Goal: Transaction & Acquisition: Book appointment/travel/reservation

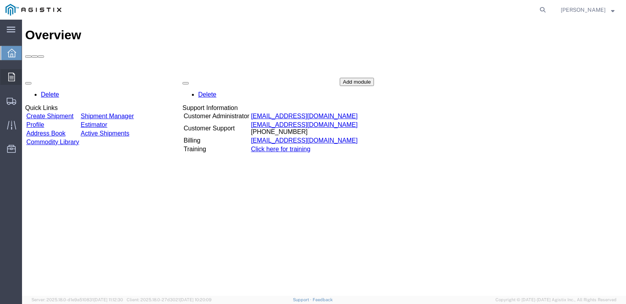
click at [15, 76] on icon at bounding box center [11, 77] width 7 height 9
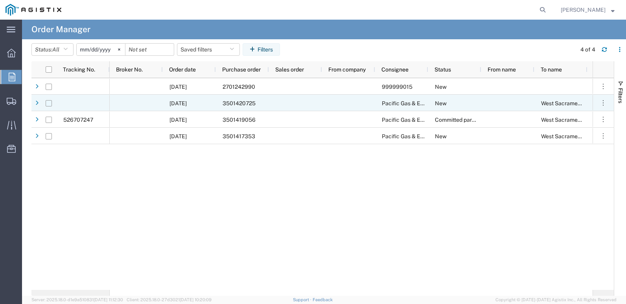
click at [52, 105] on input "Press Space to toggle row selection (unchecked)" at bounding box center [49, 103] width 6 height 6
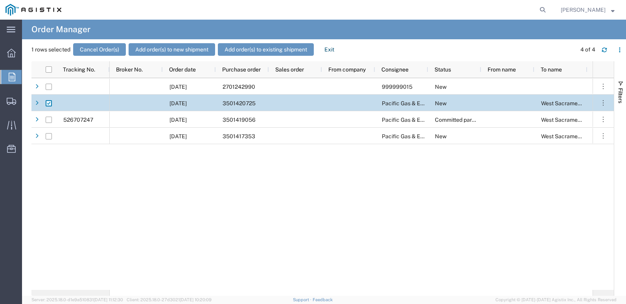
click at [49, 103] on input "Press Space to toggle row selection (checked)" at bounding box center [49, 103] width 6 height 6
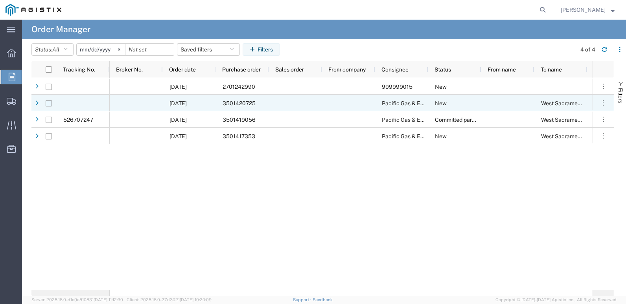
click at [50, 103] on input "Press Space to toggle row selection (unchecked)" at bounding box center [49, 103] width 6 height 6
checkbox input "true"
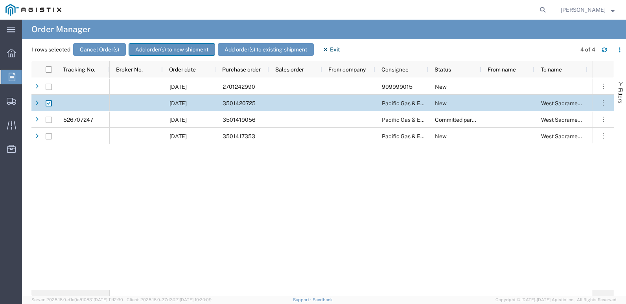
click at [184, 46] on button "Add order(s) to new shipment" at bounding box center [172, 49] width 87 height 13
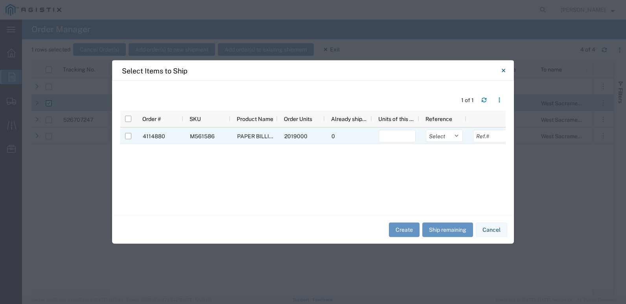
click at [131, 140] on div at bounding box center [128, 136] width 6 height 17
click at [129, 137] on input "Press Space to toggle row selection (unchecked)" at bounding box center [128, 136] width 6 height 6
checkbox input "true"
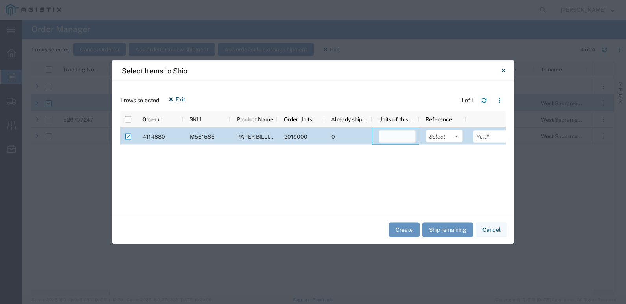
click at [382, 136] on input "number" at bounding box center [397, 137] width 37 height 13
type input "2018191"
click at [404, 228] on button "Create" at bounding box center [404, 230] width 31 height 15
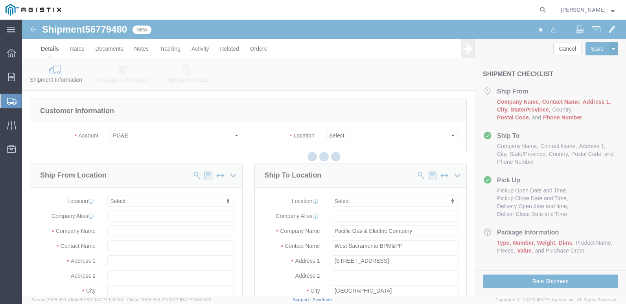
select select
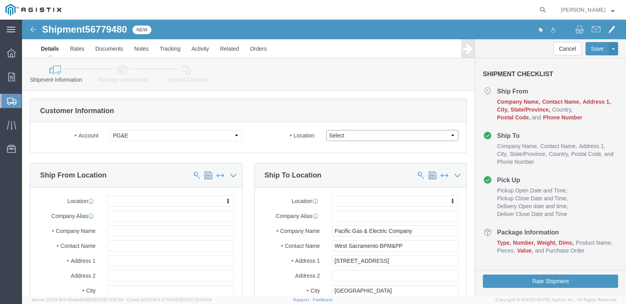
click select "Select All Others [GEOGRAPHIC_DATA] [GEOGRAPHIC_DATA] [GEOGRAPHIC_DATA] [GEOGRA…"
select select "23082"
click select "Select All Others [GEOGRAPHIC_DATA] [GEOGRAPHIC_DATA] [GEOGRAPHIC_DATA] [GEOGRA…"
drag, startPoint x: 106, startPoint y: 212, endPoint x: 258, endPoint y: 183, distance: 154.8
click input "text"
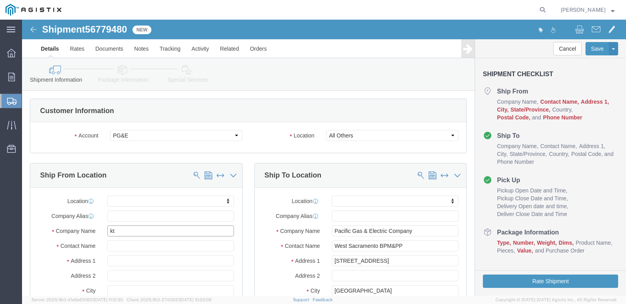
type input "ktl"
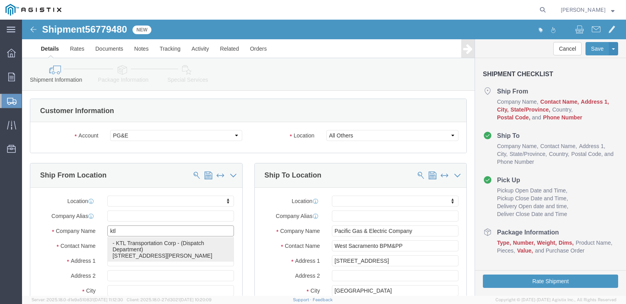
click p "- KTL Transportation Corp - (Dispatch Department) [STREET_ADDRESS][PERSON_NAME]"
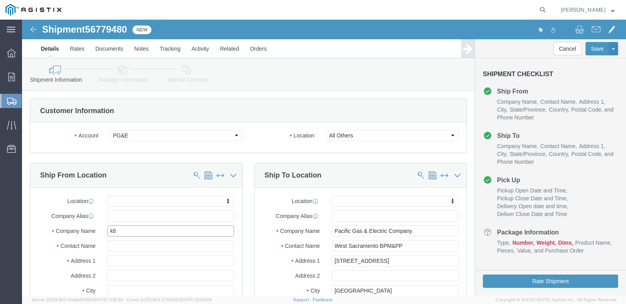
select select "CA"
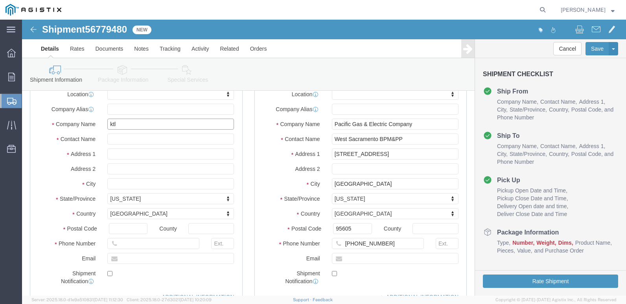
scroll to position [118, 0]
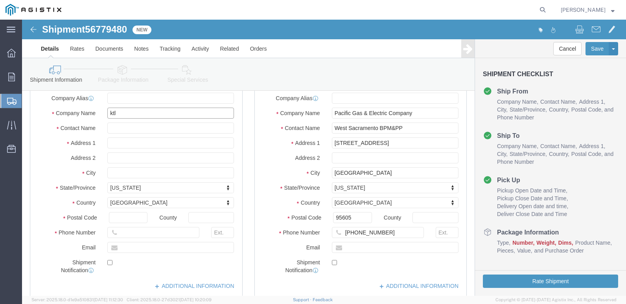
type input "KTL Transportation Corp"
click input "text"
type input "[PERSON_NAME][EMAIL_ADDRESS][PERSON_NAME][DOMAIN_NAME]"
click label
click input "checkbox"
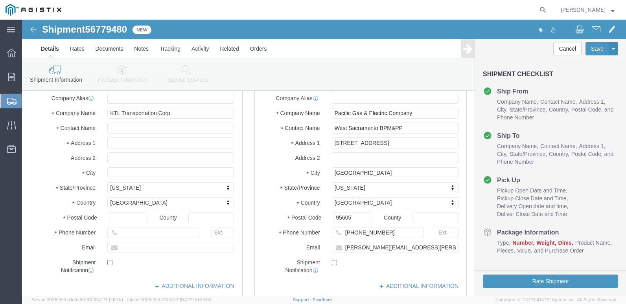
click label
click input "checkbox"
checkbox input "true"
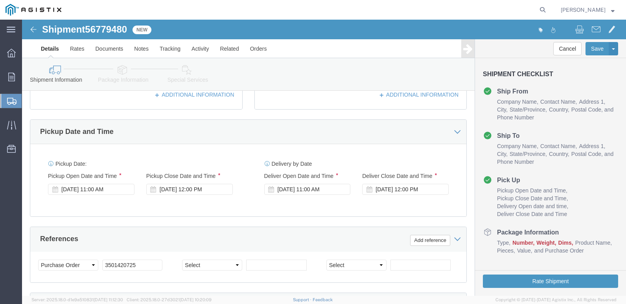
scroll to position [315, 0]
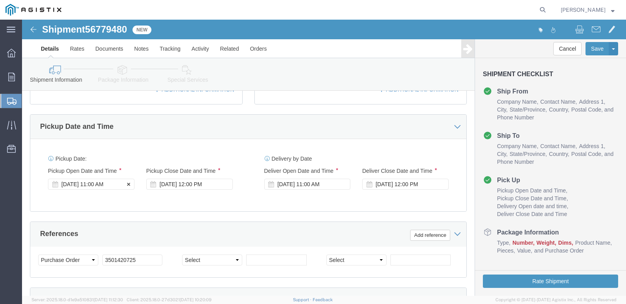
click div "[DATE] 11:00 AM"
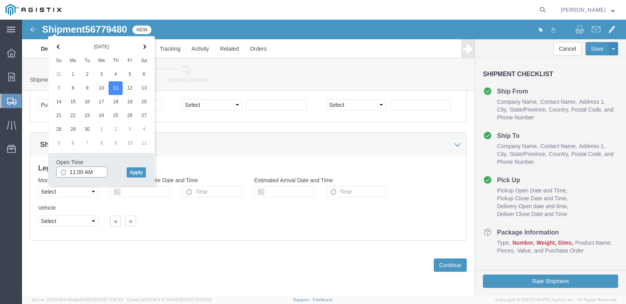
click input "11:00 AM"
type input "8:00 AM"
click button "Apply"
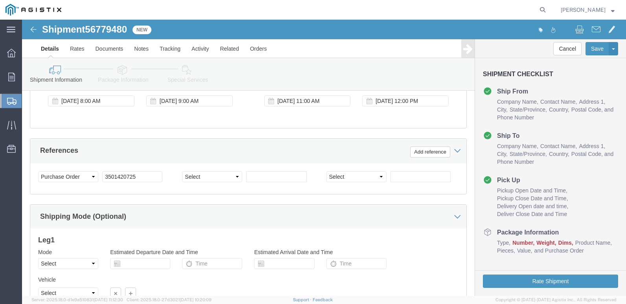
scroll to position [391, 0]
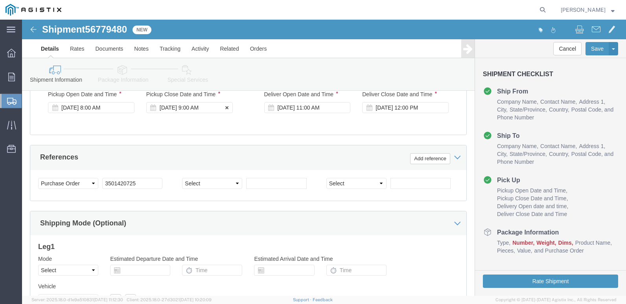
click div "[DATE] 9:00 AM"
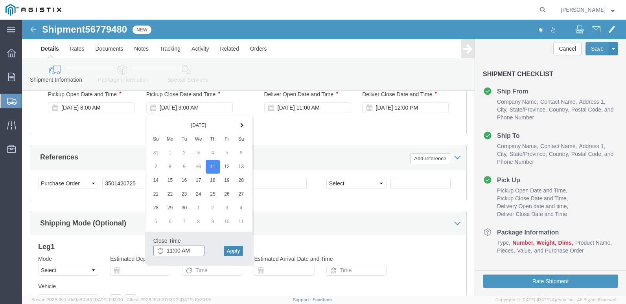
type input "11:00 AM"
click button "Apply"
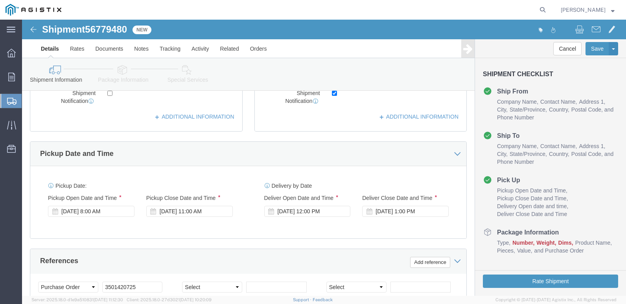
scroll to position [273, 0]
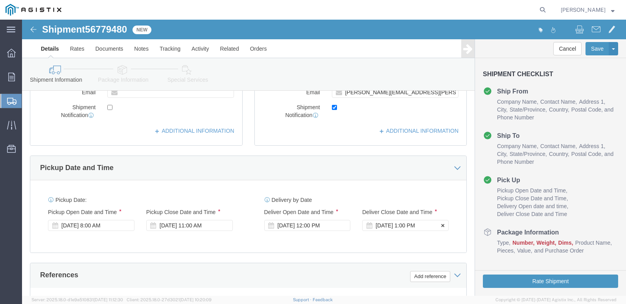
click div "[DATE] 1:00 PM"
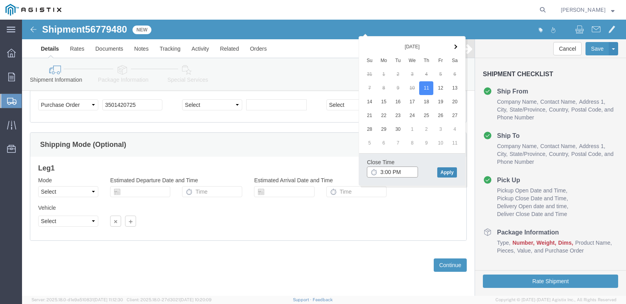
type input "3:00 PM"
click button "Apply"
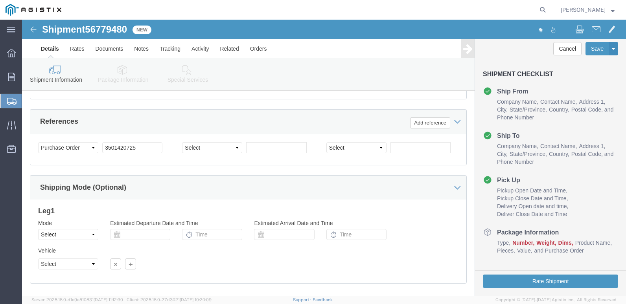
scroll to position [431, 0]
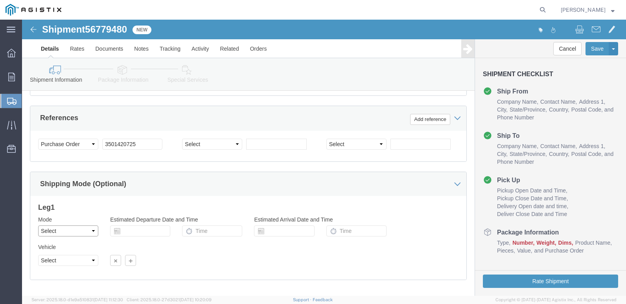
click select "Select Air Less than Truckload Multi-Leg Ocean Freight Rail Small Parcel Truckl…"
select select "TL"
click select "Select Air Less than Truckload Multi-Leg Ocean Freight Rail Small Parcel Truckl…"
click select "Select 1-Ton (PSS) 10 Wheel 10 Yard Dump Truck 20 Yard Dump Truck Bobtail Botto…"
select select "COTR"
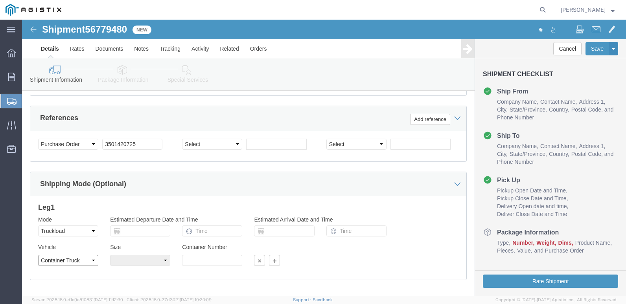
click select "Select 1-Ton (PSS) 10 Wheel 10 Yard Dump Truck 20 Yard Dump Truck Bobtail Botto…"
click select "Select 40 Feet 20 Feet 45 Feet 35 Feet 28 Feet 53 Feet 48 Feet"
select select "53FT"
click select "Select 40 Feet 20 Feet 45 Feet 35 Feet 28 Feet 53 Feet 48 Feet"
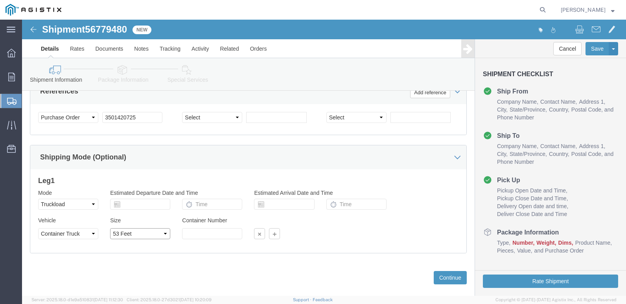
scroll to position [470, 0]
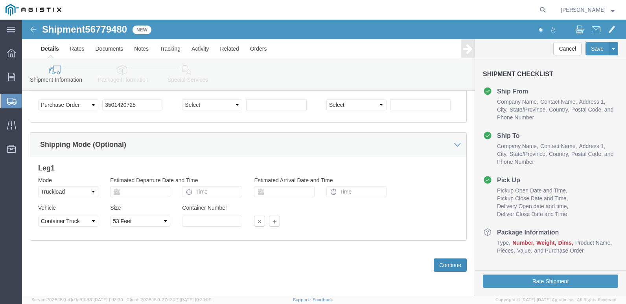
click button "Continue"
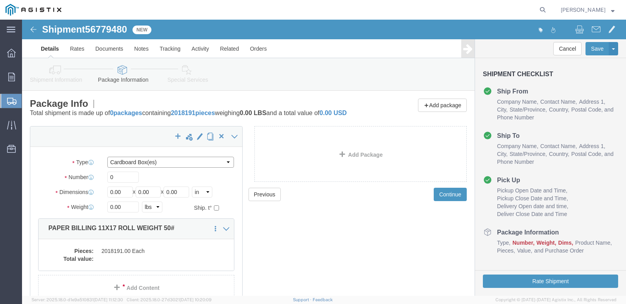
click select "Select Bulk Bundle(s) Cardboard Box(es) Carton(s) Crate(s) Drum(s) (Fiberboard)…"
select select "ROLL"
click select "Select Bulk Bundle(s) Cardboard Box(es) Carton(s) Crate(s) Drum(s) (Fiberboard)…"
click input "0"
type input "40"
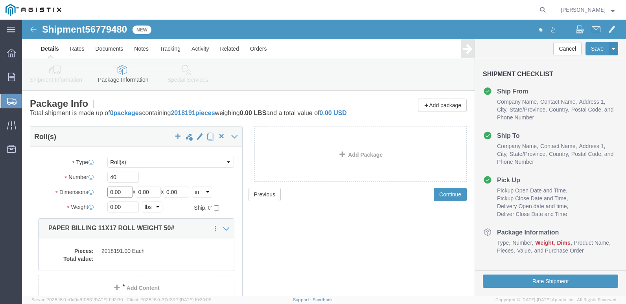
click input "0.00"
type input "0"
type input "48"
click input "0.00"
type input "0"
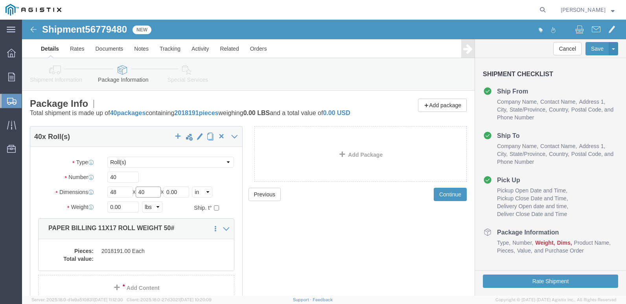
type input "40"
click input "0.00"
type input "0"
type input "52"
click input "0.00"
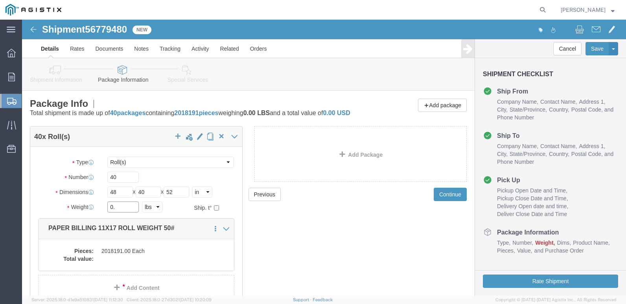
type input "0"
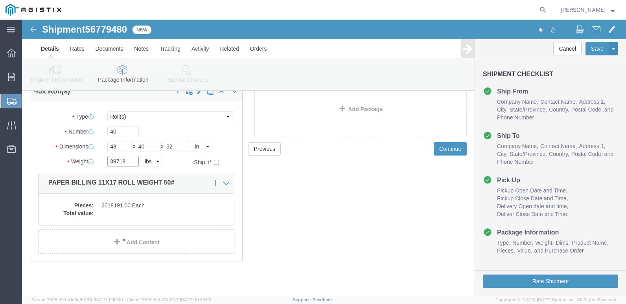
scroll to position [53, 0]
type input "39718"
click dd "2018191.00 Each"
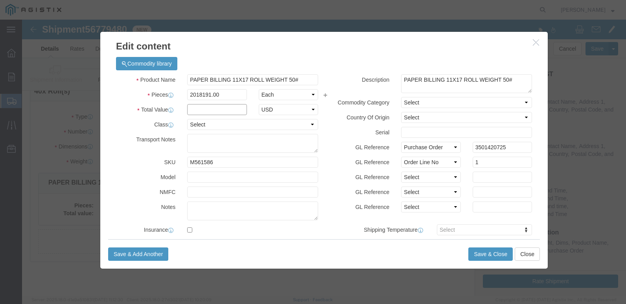
click input "text"
type input "1.00"
click select "Select 50 55 60 65 70 85 92.5 100 125 175 250 300 400"
select select "55"
click select "Select 50 55 60 65 70 85 92.5 100 125 175 250 300 400"
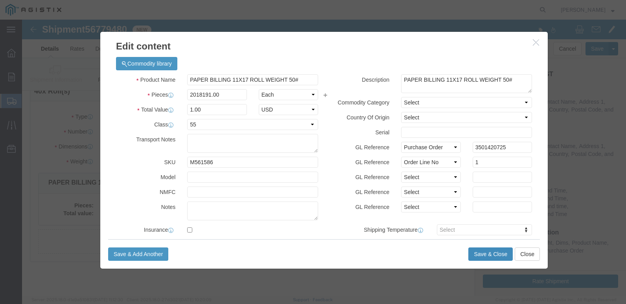
click button "Save & Close"
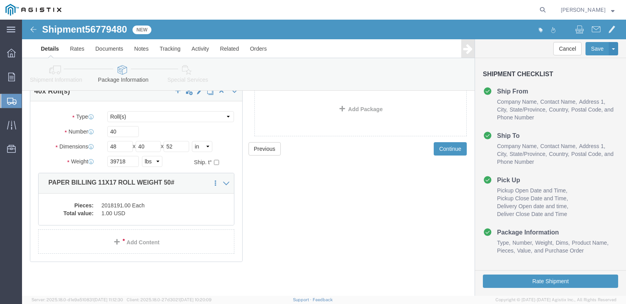
click div "Previous Continue"
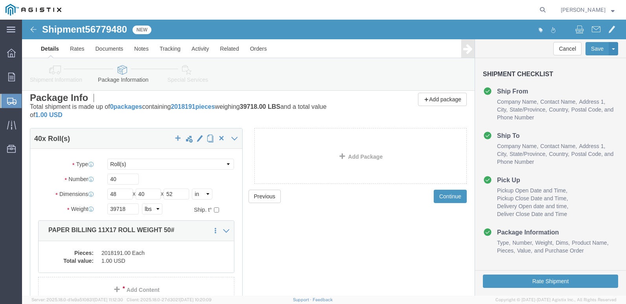
scroll to position [0, 0]
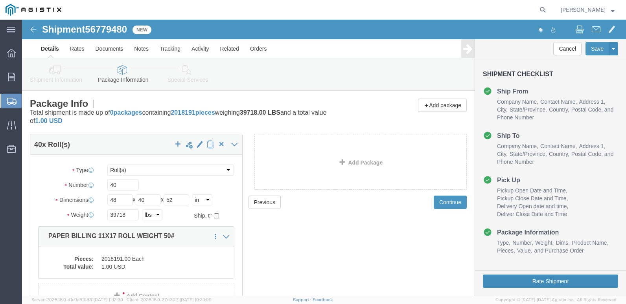
click button "Rate Shipment"
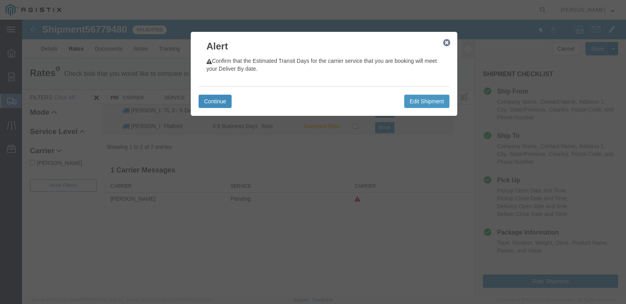
click at [220, 95] on button "Continue" at bounding box center [215, 101] width 33 height 13
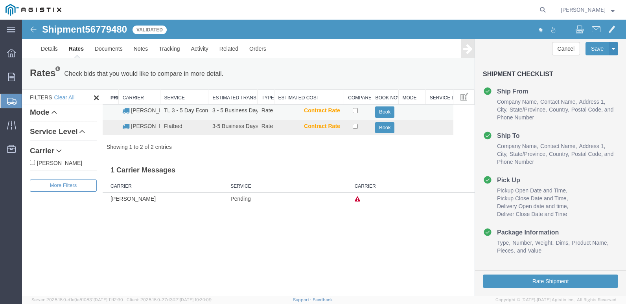
click at [357, 110] on td at bounding box center [357, 113] width 27 height 16
click at [356, 110] on input "checkbox" at bounding box center [355, 110] width 5 height 5
checkbox input "true"
click at [386, 108] on button "Book" at bounding box center [384, 112] width 19 height 11
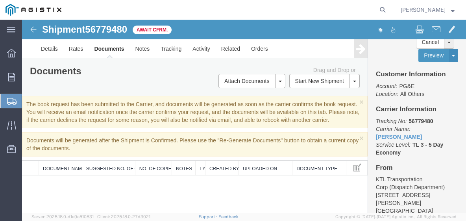
drag, startPoint x: 314, startPoint y: 198, endPoint x: 318, endPoint y: 190, distance: 9.1
click at [311, 199] on div "Shipment 56779480 0 of 0 Await Cfrm. Details Rates Documents Notes Tracking Act…" at bounding box center [244, 116] width 444 height 193
drag, startPoint x: 100, startPoint y: 208, endPoint x: 106, endPoint y: 204, distance: 7.4
click at [100, 208] on div "Shipment 56779480 0 of 0 Await Cfrm. Details Rates Documents Notes Tracking Act…" at bounding box center [244, 116] width 444 height 193
drag, startPoint x: 38, startPoint y: 75, endPoint x: 46, endPoint y: 77, distance: 8.4
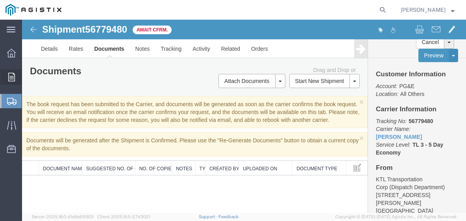
click at [27, 75] on span "Orders" at bounding box center [25, 77] width 6 height 16
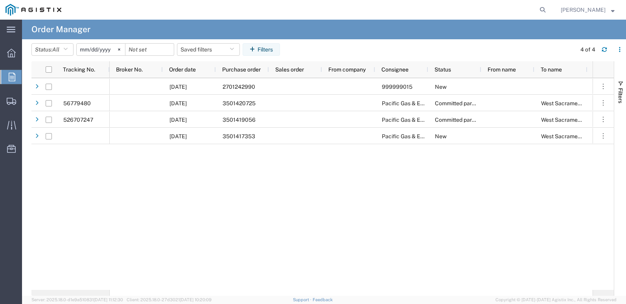
click at [84, 50] on input "[DATE]" at bounding box center [101, 50] width 48 height 12
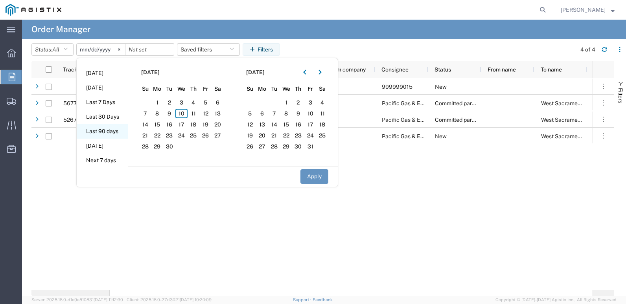
click at [112, 131] on li "Last 90 days" at bounding box center [102, 131] width 51 height 15
type input "[DATE]"
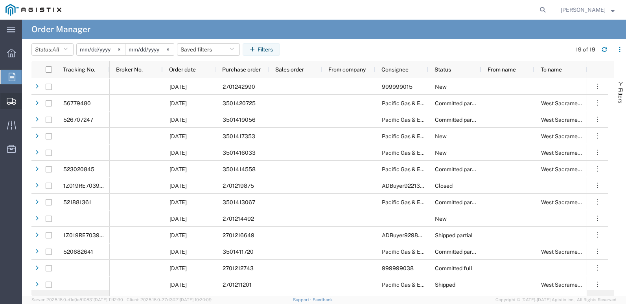
click at [0, 0] on span "Create Shipment" at bounding box center [0, 0] width 0 height 0
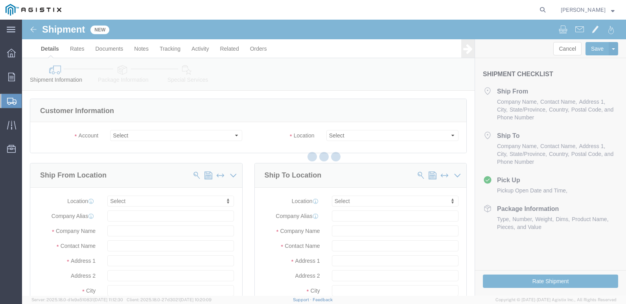
select select
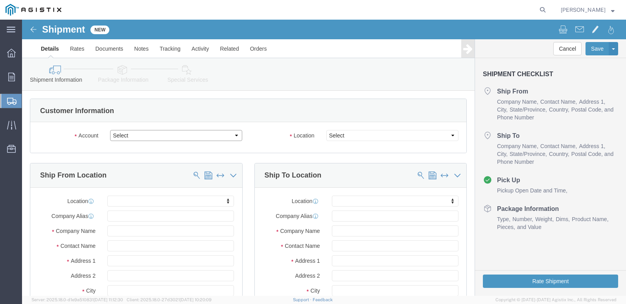
drag, startPoint x: 212, startPoint y: 117, endPoint x: 205, endPoint y: 118, distance: 7.2
click select "Select Cenveo Corporation PG&E"
select select "9596"
click select "Select Cenveo Corporation PG&E"
select select
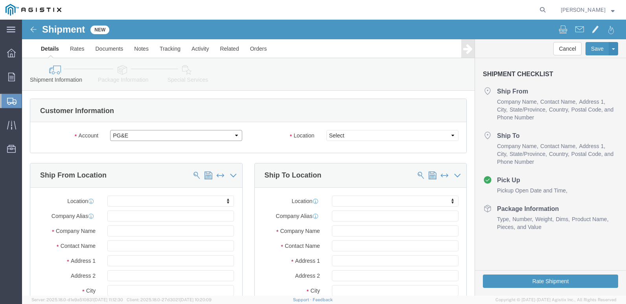
select select
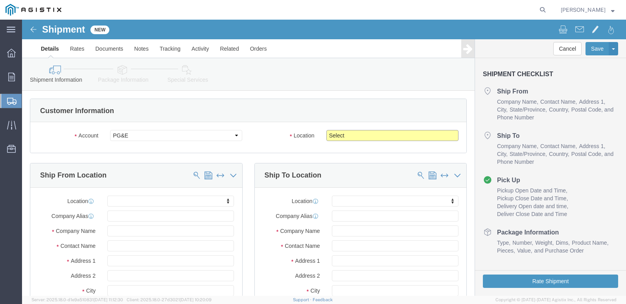
click select "Select All Others [GEOGRAPHIC_DATA] [GEOGRAPHIC_DATA] [GEOGRAPHIC_DATA] [GEOGRA…"
select select "23082"
click select "Select All Others [GEOGRAPHIC_DATA] [GEOGRAPHIC_DATA] [GEOGRAPHIC_DATA] [GEOGRA…"
drag, startPoint x: 107, startPoint y: 208, endPoint x: 123, endPoint y: 205, distance: 16.8
click input "text"
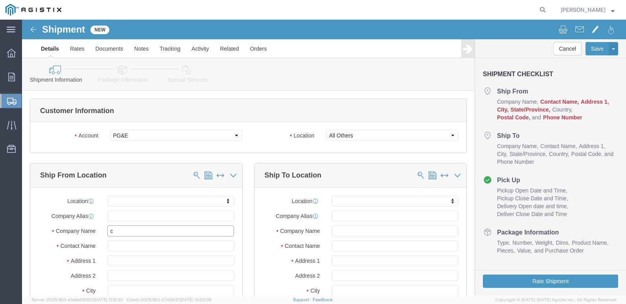
type input "ce"
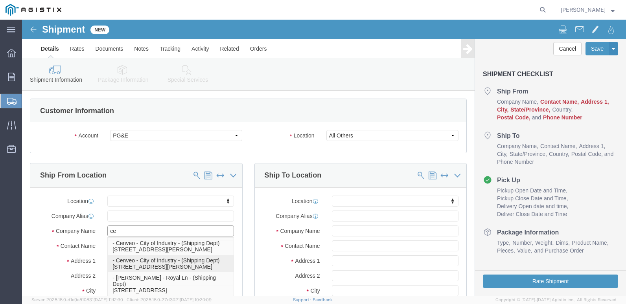
click p "- Cenveo - City of Industry - (Shipping Dept) [STREET_ADDRESS][PERSON_NAME]"
select select "CA"
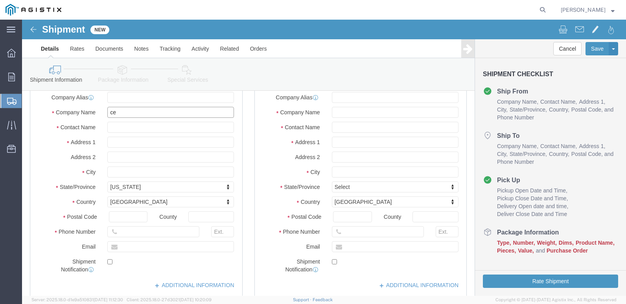
scroll to position [118, 0]
type input "Cenveo - City of Industry"
click input "text"
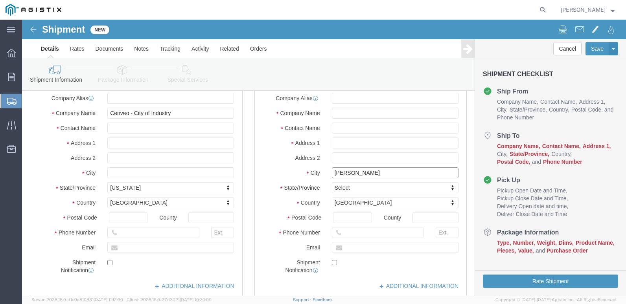
type input "west"
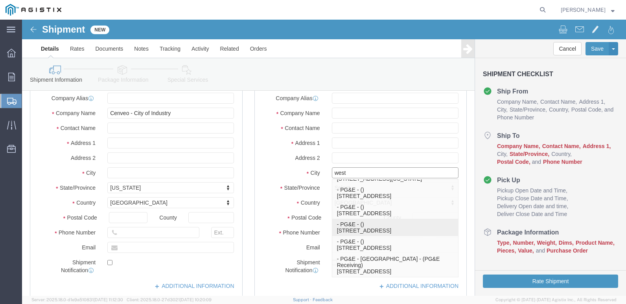
click p "- PG&E - () [STREET_ADDRESS]"
select select "CA"
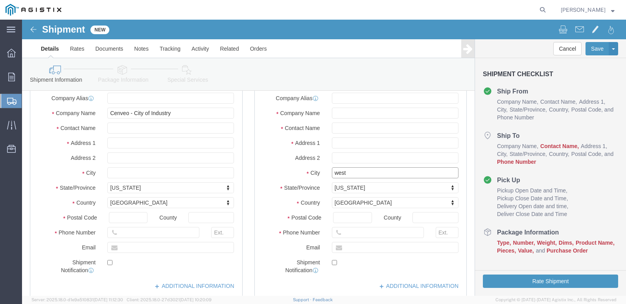
type input "[GEOGRAPHIC_DATA]"
click input "text"
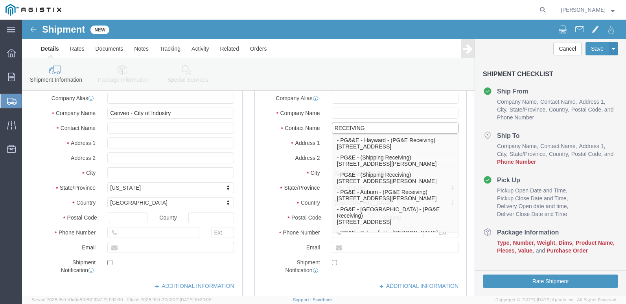
type input "RECEIVING"
click div
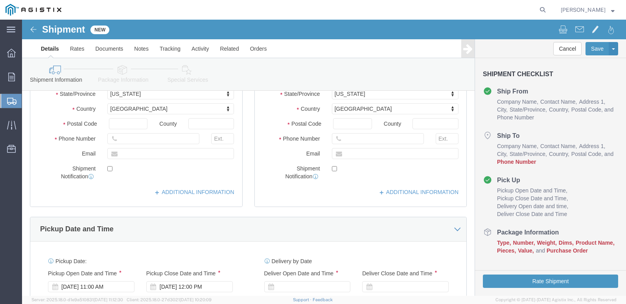
scroll to position [236, 0]
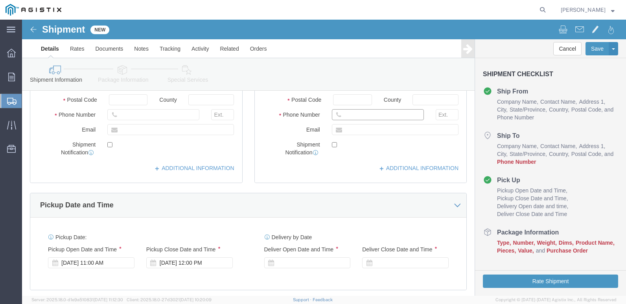
drag, startPoint x: 321, startPoint y: 92, endPoint x: 380, endPoint y: 99, distance: 59.8
click input "text"
type input "[PHONE_NUMBER]"
click input "text"
type input "[PERSON_NAME][EMAIL_ADDRESS][PERSON_NAME][DOMAIN_NAME]"
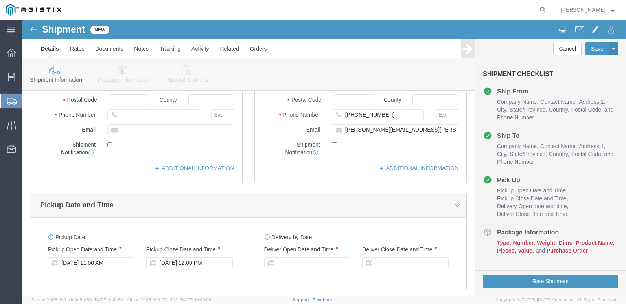
click label
click input "checkbox"
click label
click input "checkbox"
checkbox input "true"
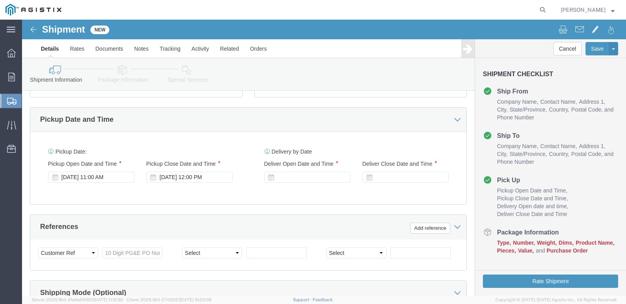
scroll to position [315, 0]
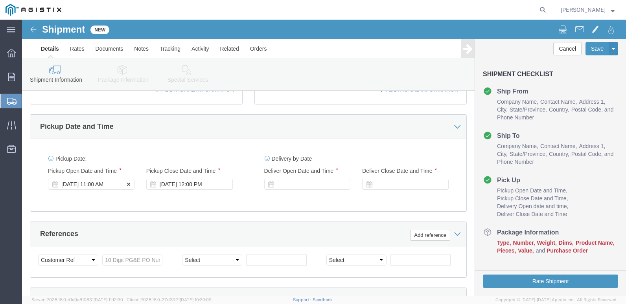
click div "[DATE] 11:00 AM"
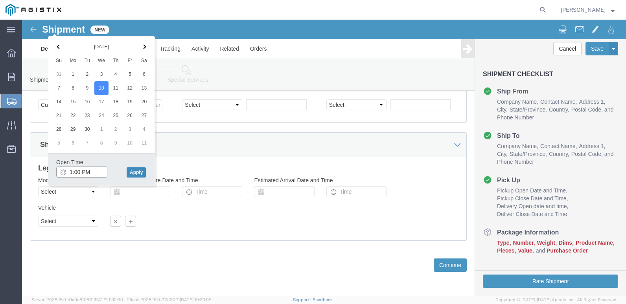
type input "1:00 PM"
click button "Apply"
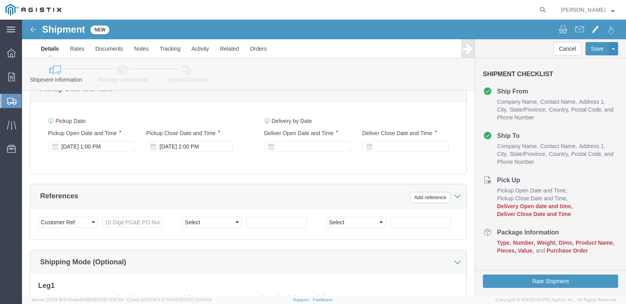
scroll to position [352, 0]
click div "[DATE] 2:00 PM"
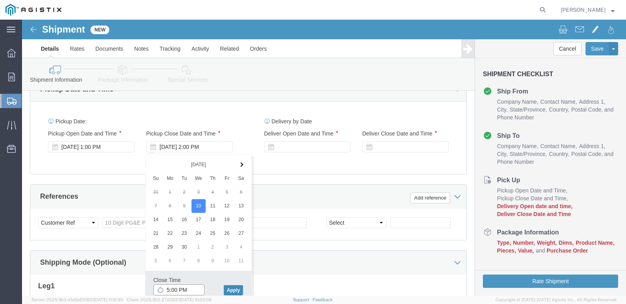
type input "5:00 PM"
click button "Apply"
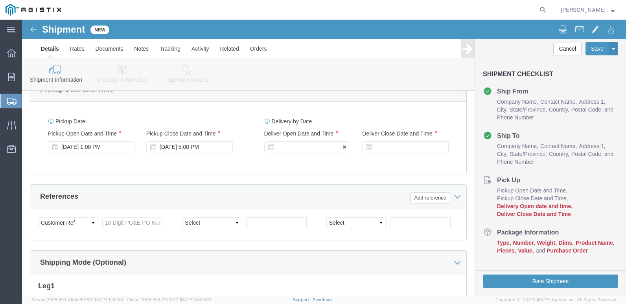
click div
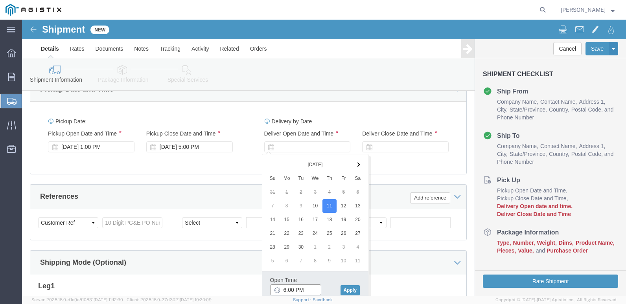
click input "6:00 PM"
type input "9:00 AM"
click button "Apply"
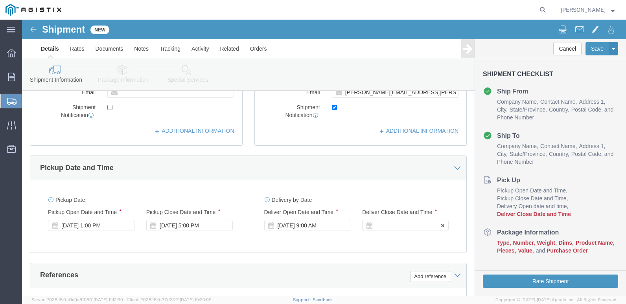
click div
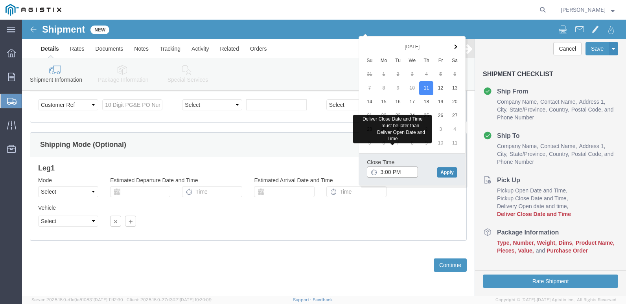
type input "3:00 PM"
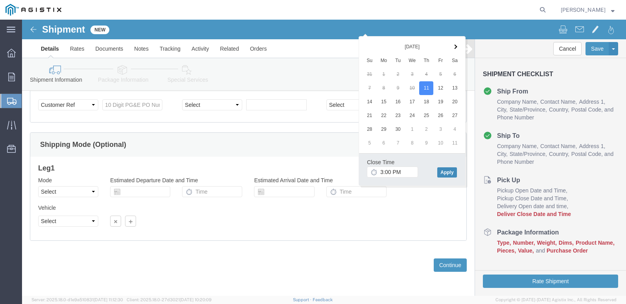
click button "Apply"
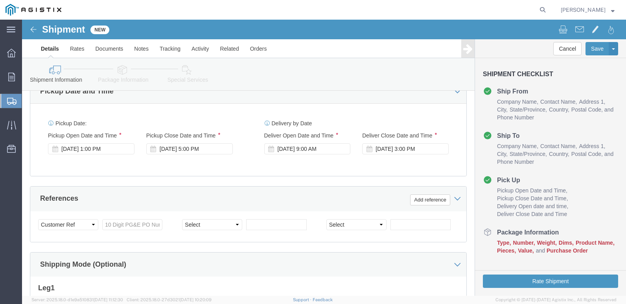
scroll to position [354, 0]
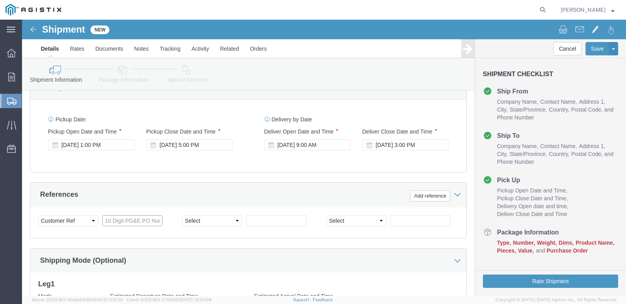
click input "text"
paste input "2701238452"
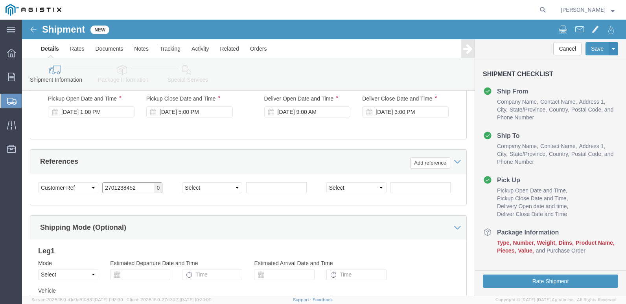
scroll to position [470, 0]
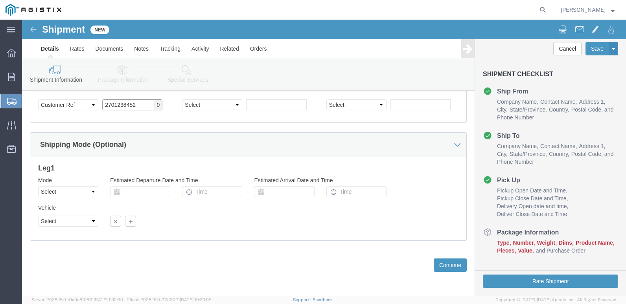
type input "2701238452"
click select "Select Air Less than Truckload Multi-Leg Ocean Freight Rail Small Parcel Truckl…"
select select "LTL"
click select "Select Air Less than Truckload Multi-Leg Ocean Freight Rail Small Parcel Truckl…"
click select "Select Straight Truck"
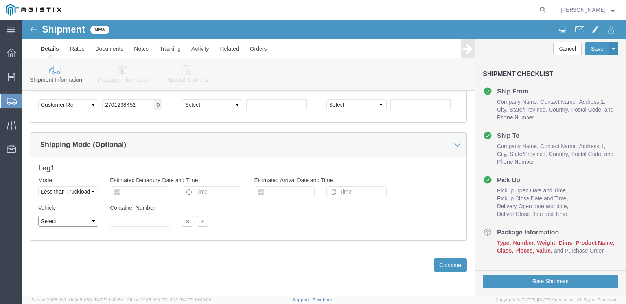
select select "STTR"
click select "Select Straight Truck"
click button "Continue"
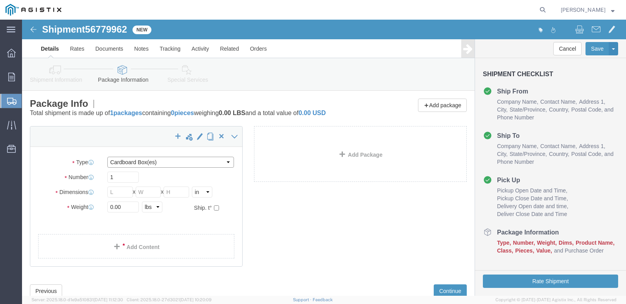
click select "Select Bulk Bundle(s) Cardboard Box(es) Carton(s) Crate(s) Drum(s) (Fiberboard)…"
select select "PSNS"
click select "Select Bulk Bundle(s) Cardboard Box(es) Carton(s) Crate(s) Drum(s) (Fiberboard)…"
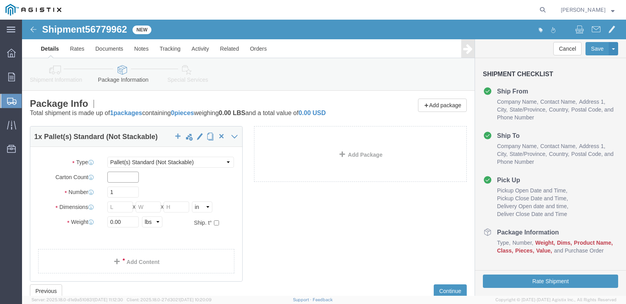
click input "text"
type input "160"
click input "1"
type input "4"
click input "text"
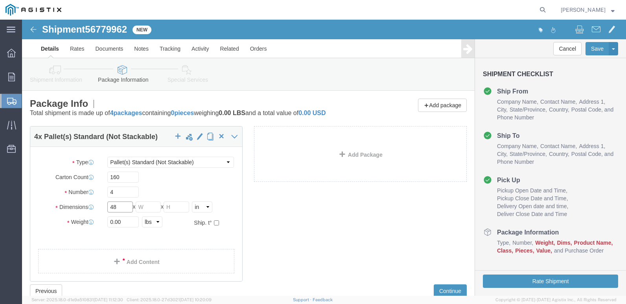
type input "48"
click input "text"
type input "40"
click input "text"
type input "52"
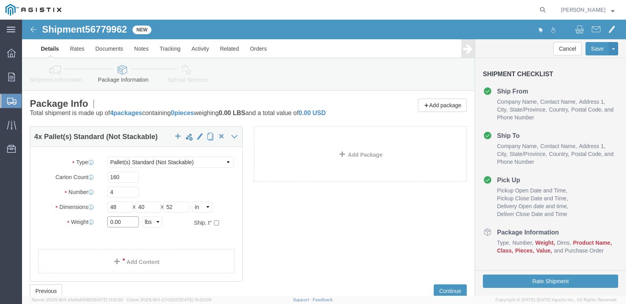
click input "0.00"
type input "0"
type input "4410"
click link "Add Content"
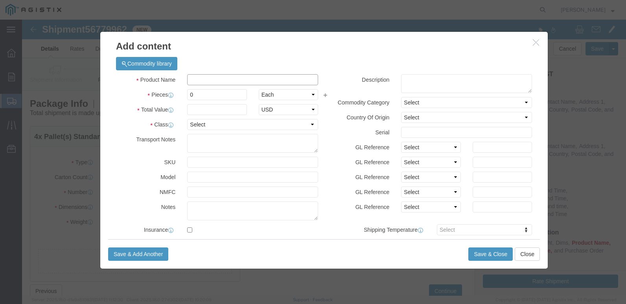
click input "text"
paste input "62-0534NI (REV 11/23)"
type input "62-0534NI (REV 11/23)"
click textarea
paste textarea "62-0534NI (REV 11/23)"
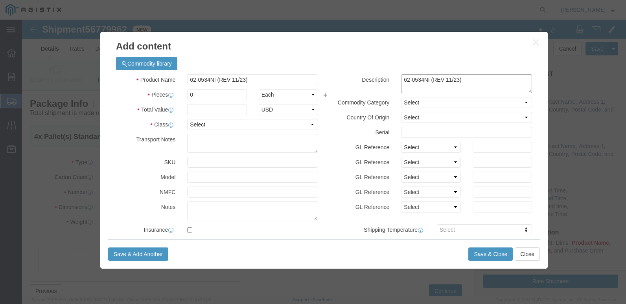
type textarea "62-0534NI (REV 11/23)"
click select "Select Account Type Activity ID Airline Appointment Number ASN Batch Number Bil…"
select select "PO"
click select "Select Account Type Activity ID Airline Appointment Number ASN Batch Number Bil…"
click input "text"
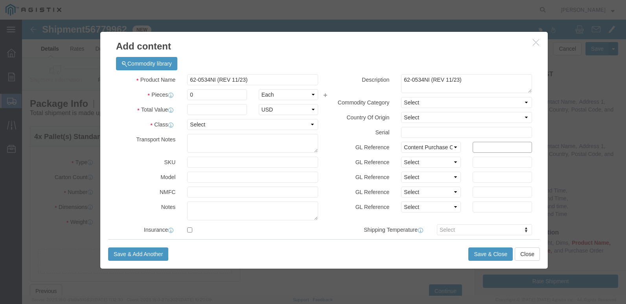
paste input "2701238452"
type input "2701238452"
drag, startPoint x: 182, startPoint y: 74, endPoint x: 258, endPoint y: 78, distance: 76.0
click input "0"
type input "352000"
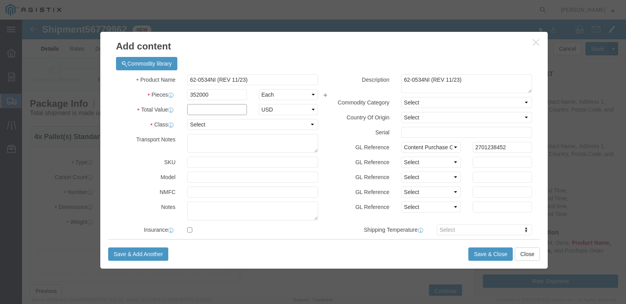
click input "text"
type input "1.00"
type input "1"
click select "Select 50 55 60 65 70 85 92.5 100 125 175 250 300 400"
select select "70"
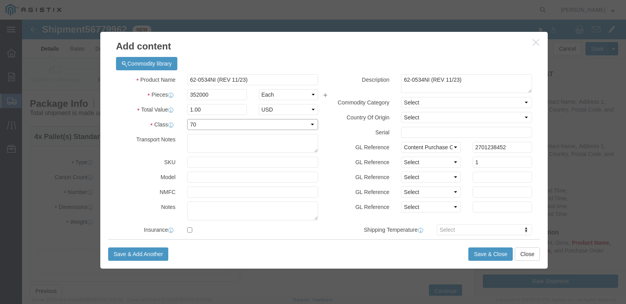
click select "Select 50 55 60 65 70 85 92.5 100 125 175 250 300 400"
click button "Save & Close"
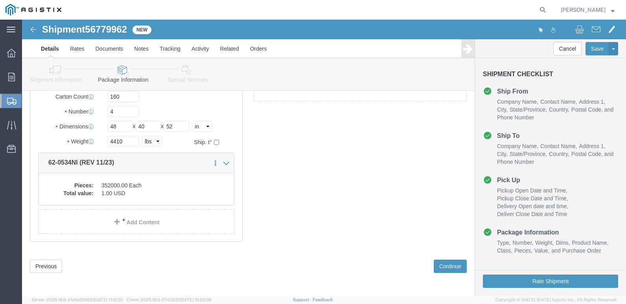
scroll to position [90, 0]
click button "Rate Shipment"
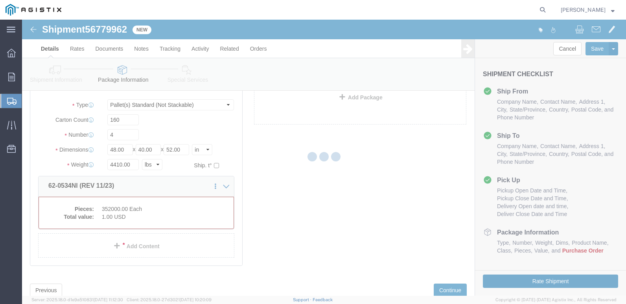
scroll to position [77, 0]
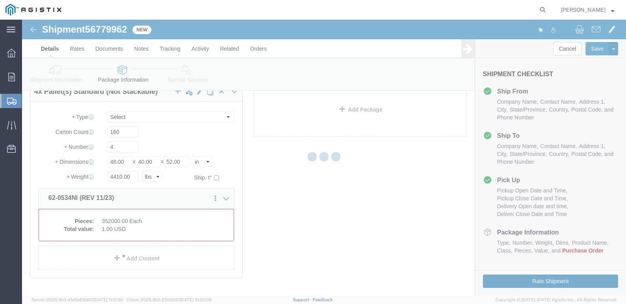
select select "PSNS"
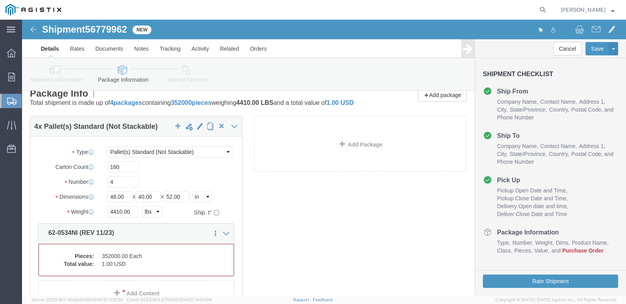
scroll to position [0, 0]
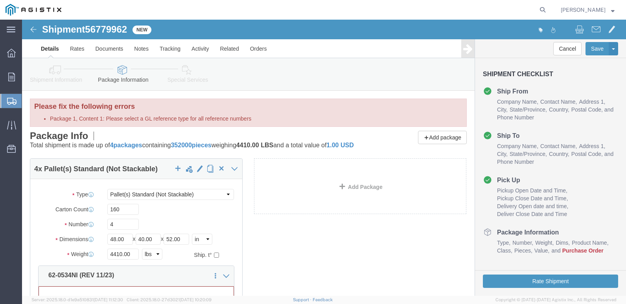
click h3 "Please fix the following errors"
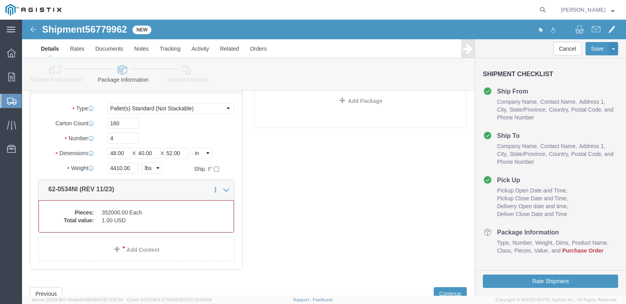
scroll to position [118, 0]
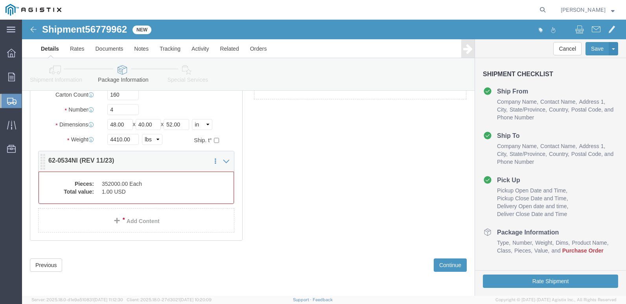
click dd "352000.00 Each"
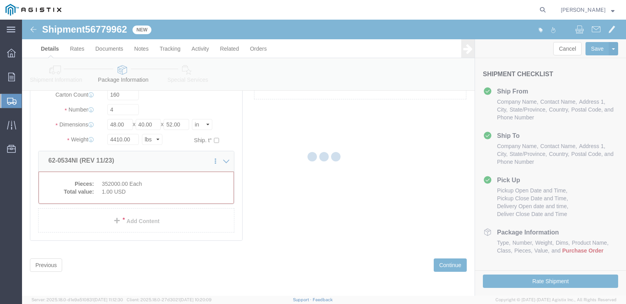
scroll to position [86, 0]
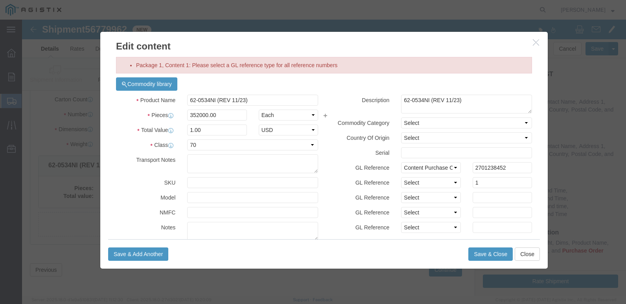
click li "Package 1, Content 1: Please select a GL reference type for all reference numbe…"
click input "1"
click button "Save & Close"
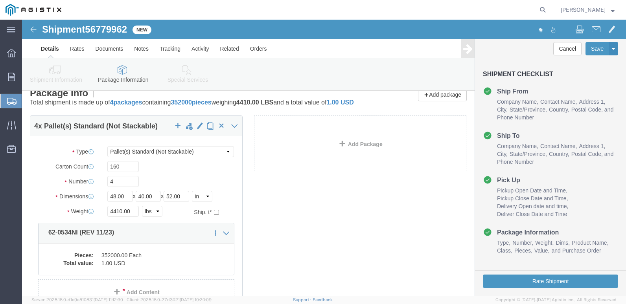
scroll to position [7, 0]
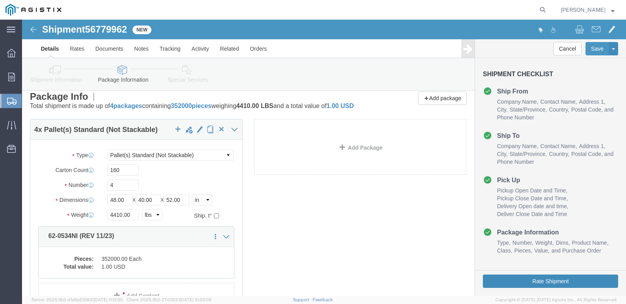
click button "Rate Shipment"
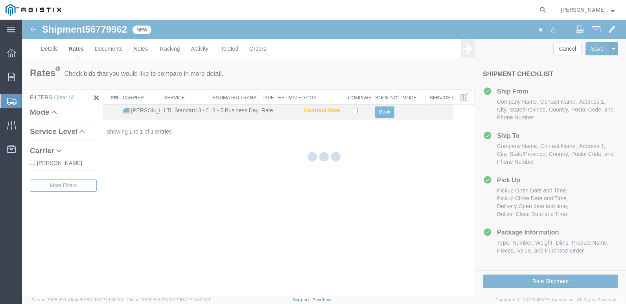
scroll to position [0, 0]
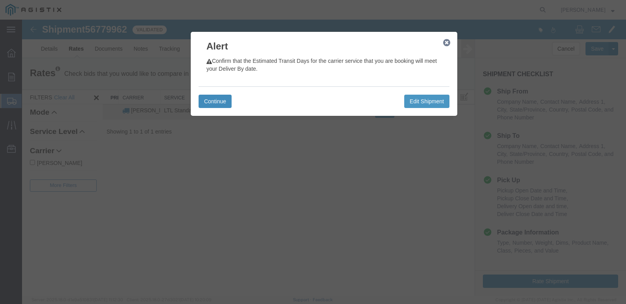
click at [219, 100] on button "Continue" at bounding box center [215, 101] width 33 height 13
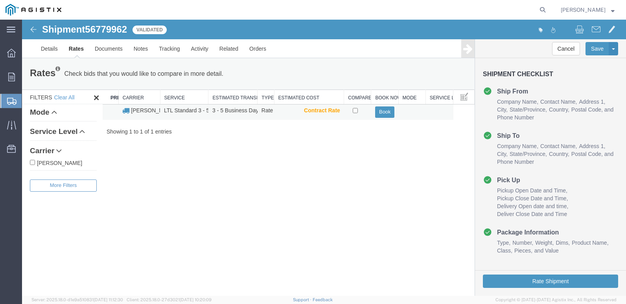
click at [358, 112] on td at bounding box center [357, 112] width 27 height 15
click at [355, 112] on input "checkbox" at bounding box center [355, 110] width 5 height 5
checkbox input "true"
click at [382, 112] on button "Book" at bounding box center [384, 112] width 19 height 11
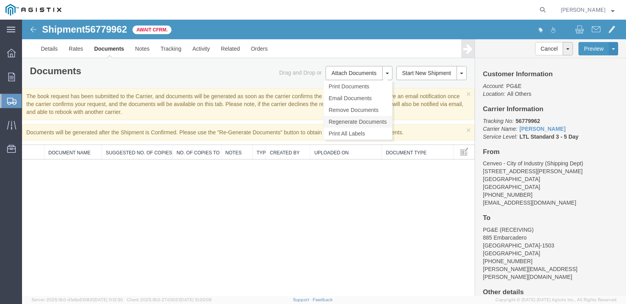
click at [368, 118] on link "Regenerate Documents" at bounding box center [358, 122] width 68 height 12
